Goal: Entertainment & Leisure: Browse casually

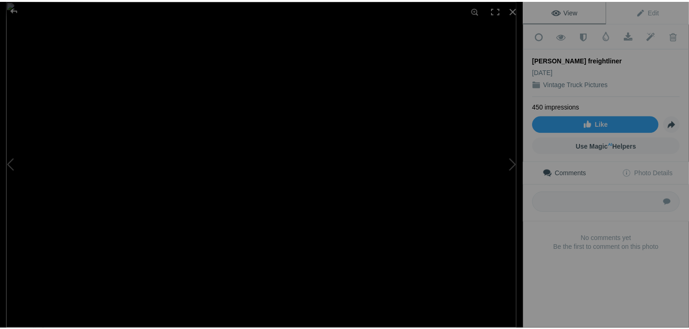
scroll to position [697, 0]
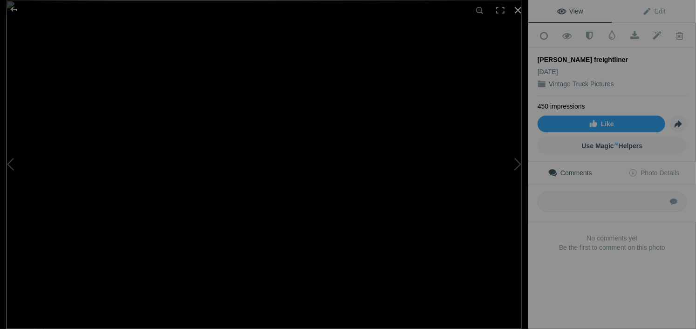
click at [516, 5] on div at bounding box center [518, 10] width 20 height 20
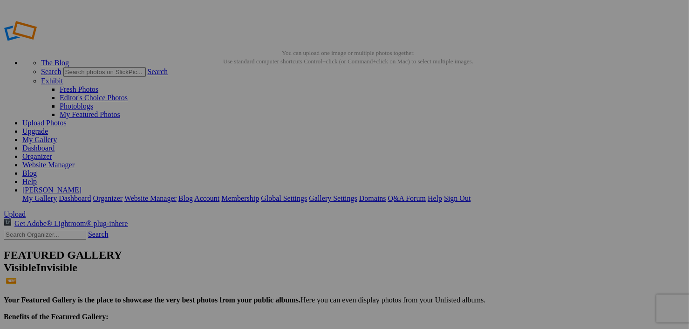
scroll to position [12, 0]
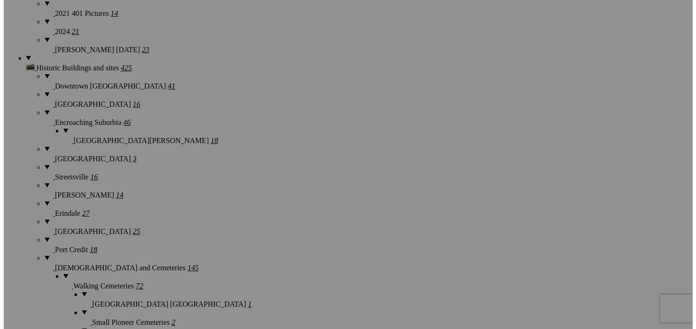
scroll to position [1805, 0]
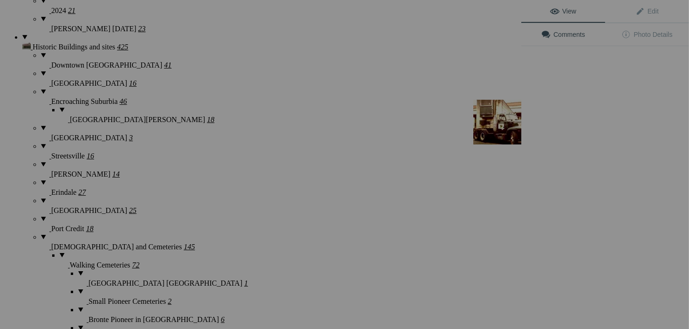
click at [512, 127] on button at bounding box center [486, 164] width 70 height 118
